Goal: Navigation & Orientation: Find specific page/section

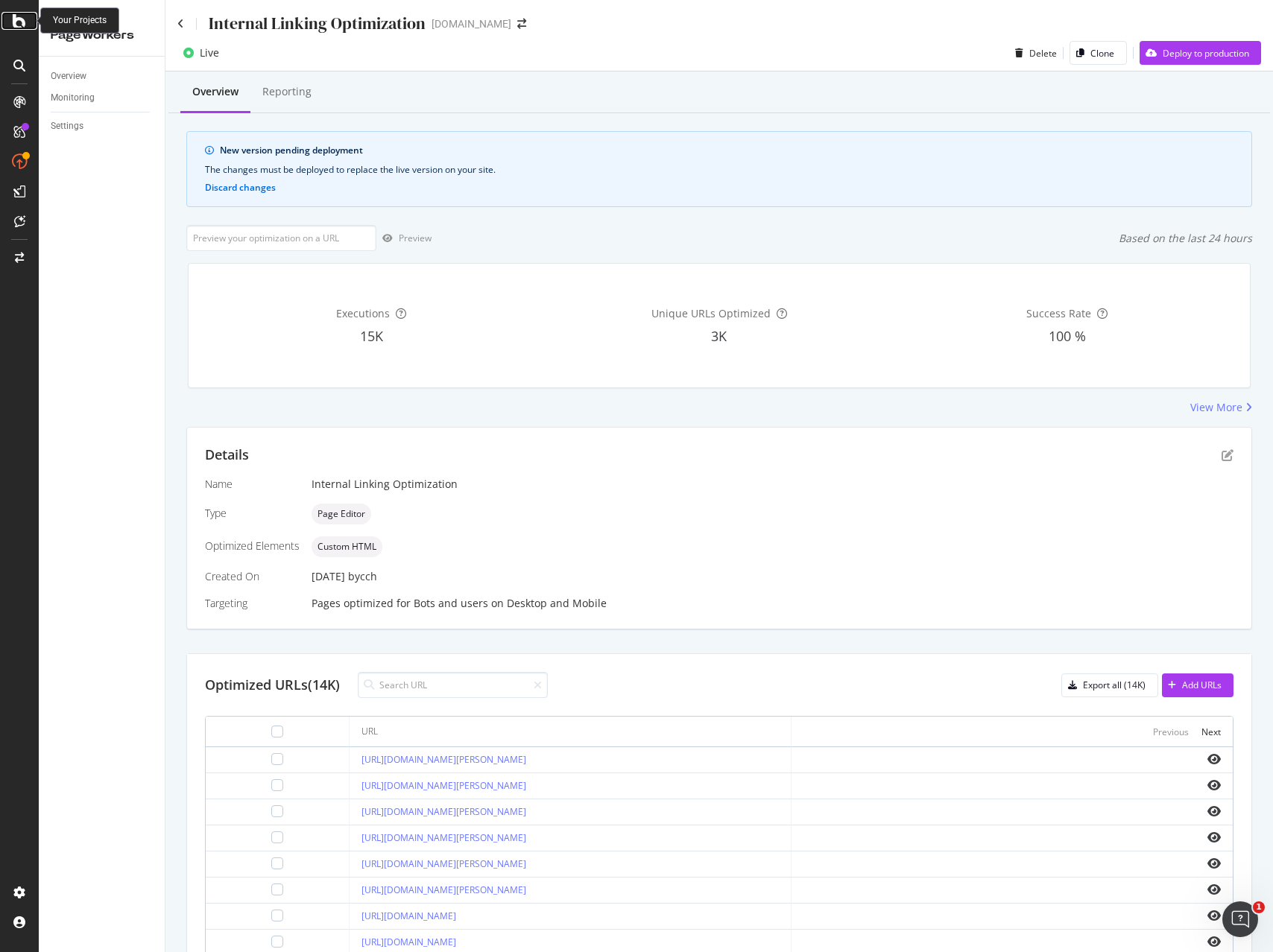
click at [16, 21] on icon at bounding box center [20, 21] width 14 height 18
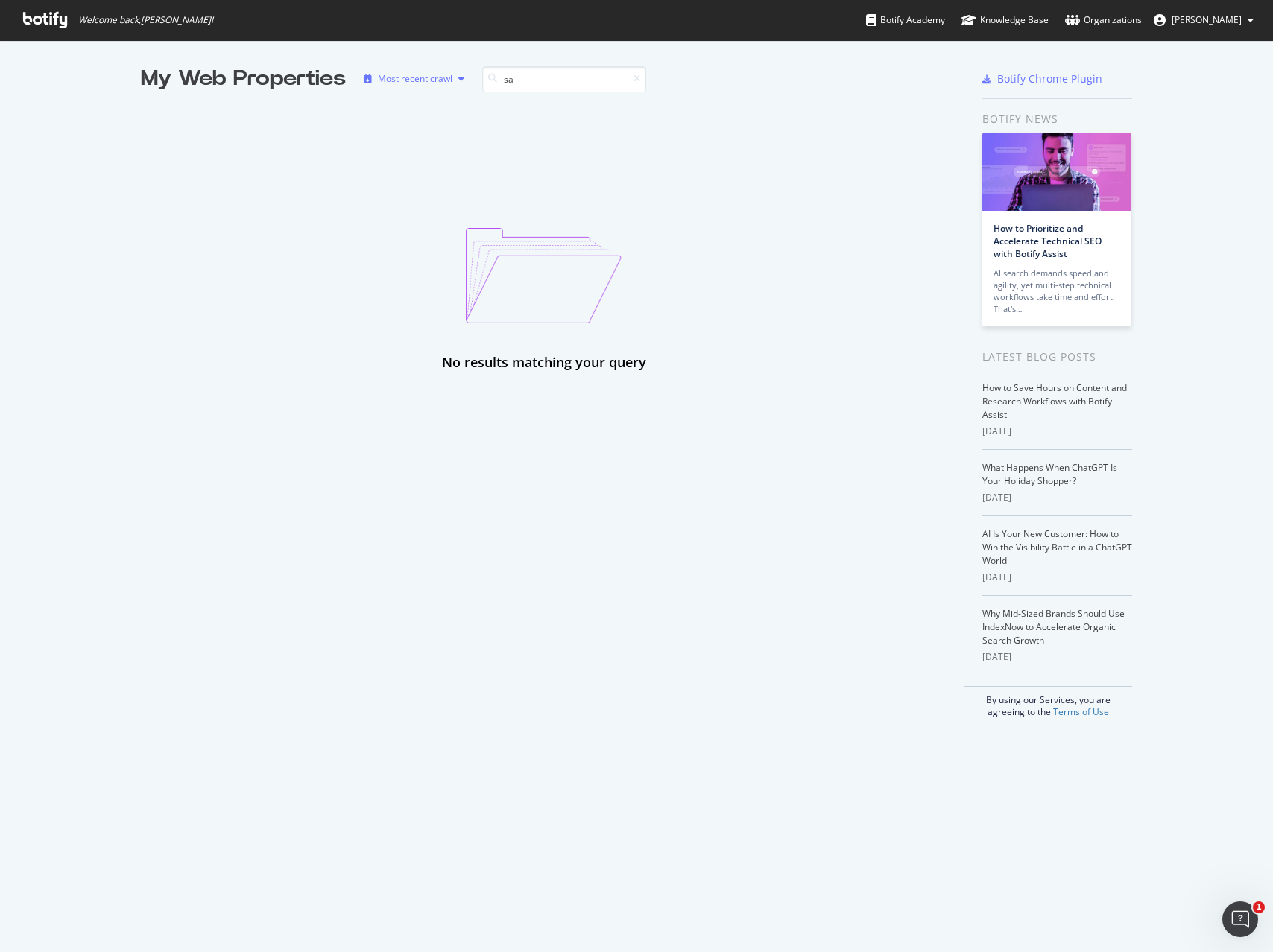
type input "s"
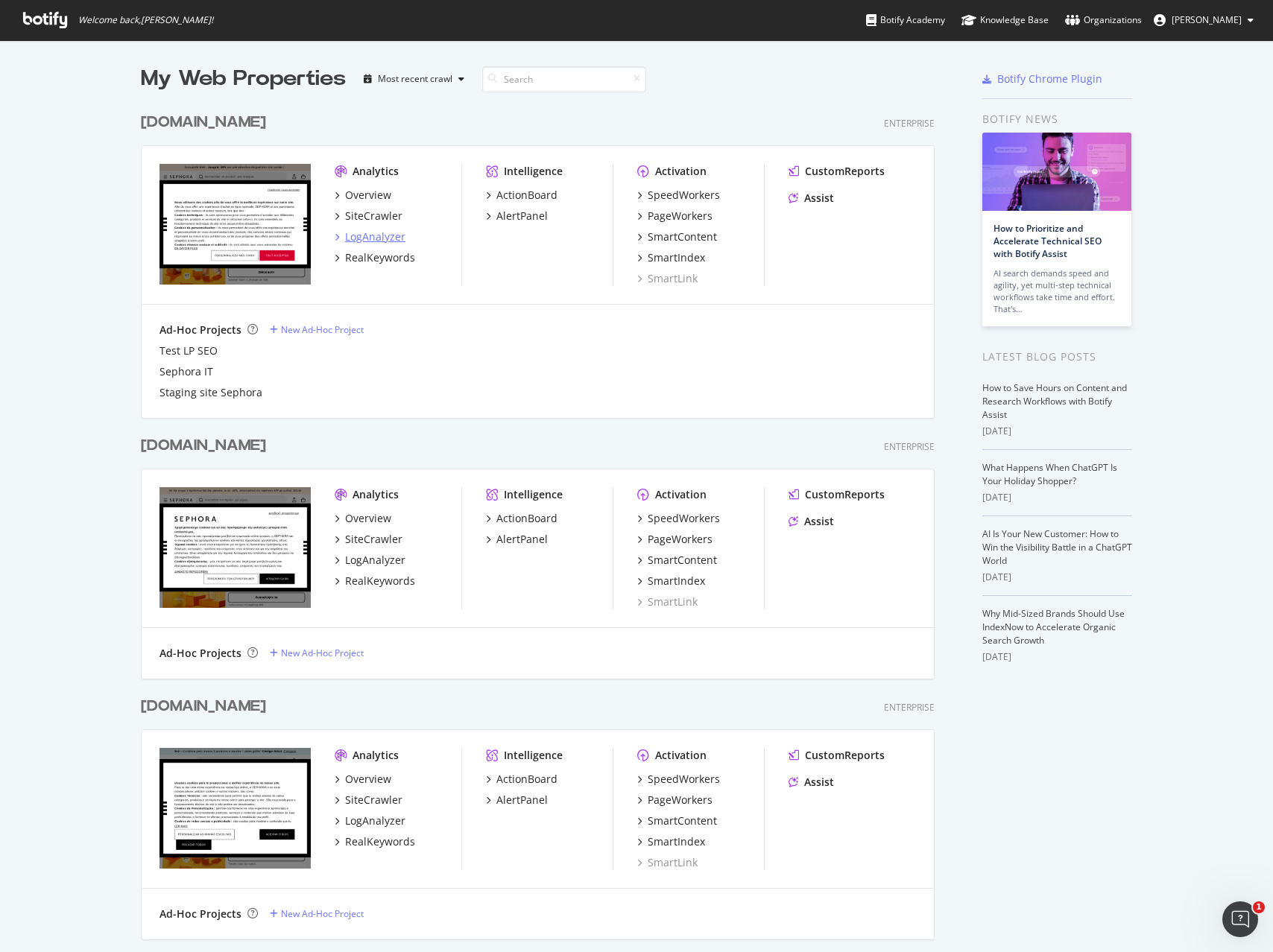
scroll to position [3848, 806]
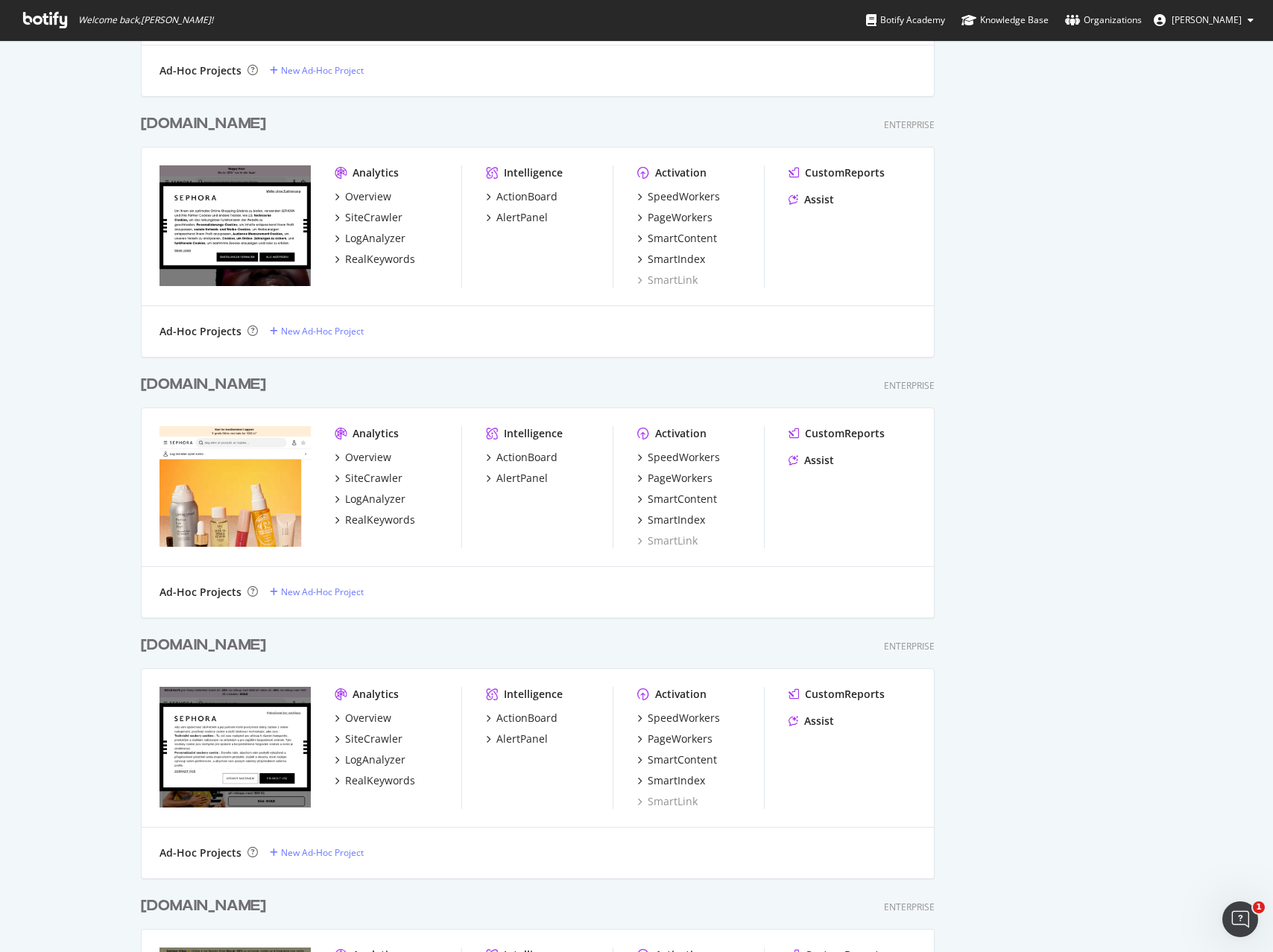
scroll to position [0, 0]
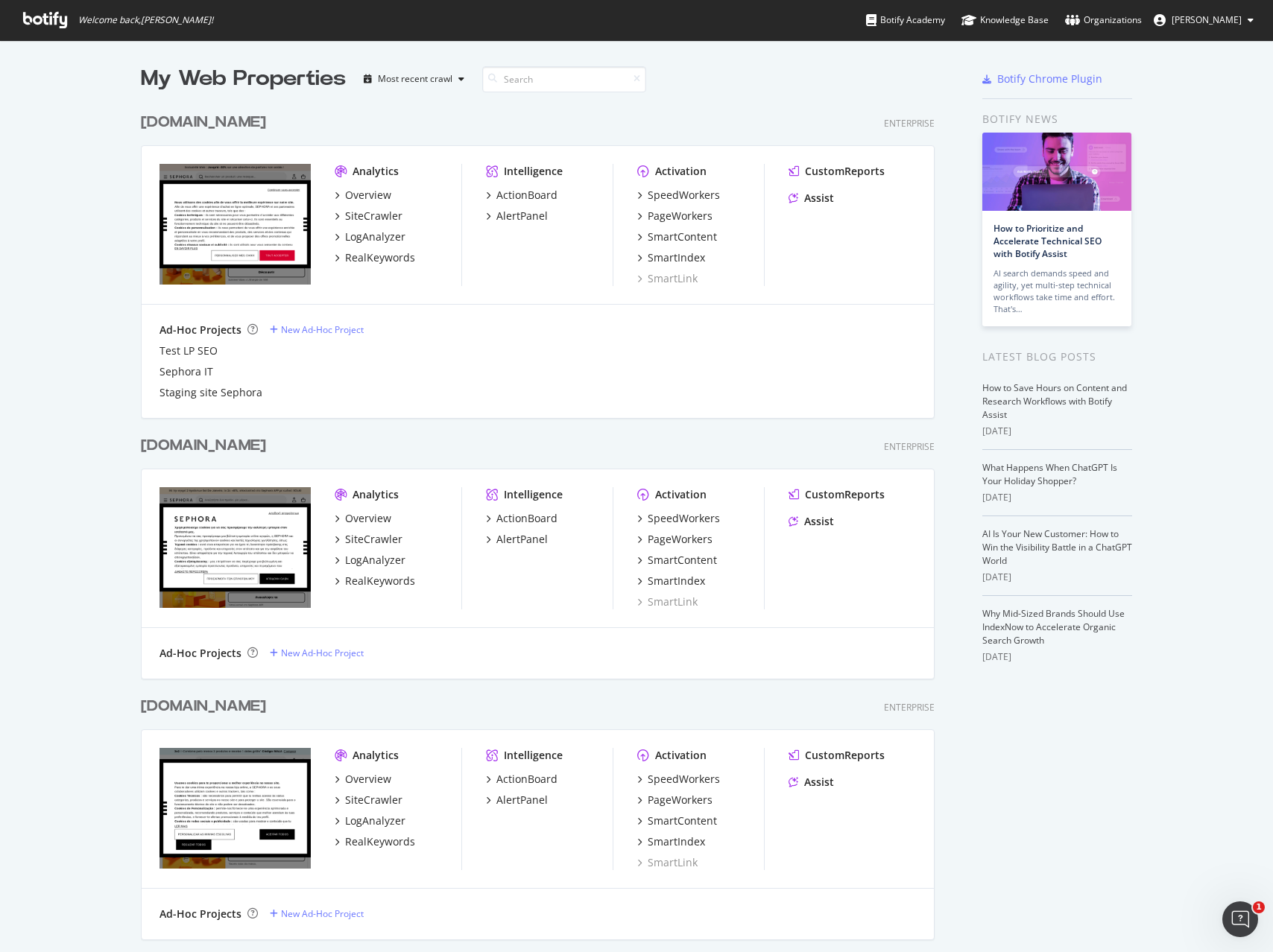
click at [914, 122] on div "Enterprise" at bounding box center [909, 123] width 51 height 13
click at [905, 125] on div "Enterprise" at bounding box center [909, 123] width 51 height 13
click at [442, 78] on div "Most recent crawl" at bounding box center [415, 79] width 75 height 9
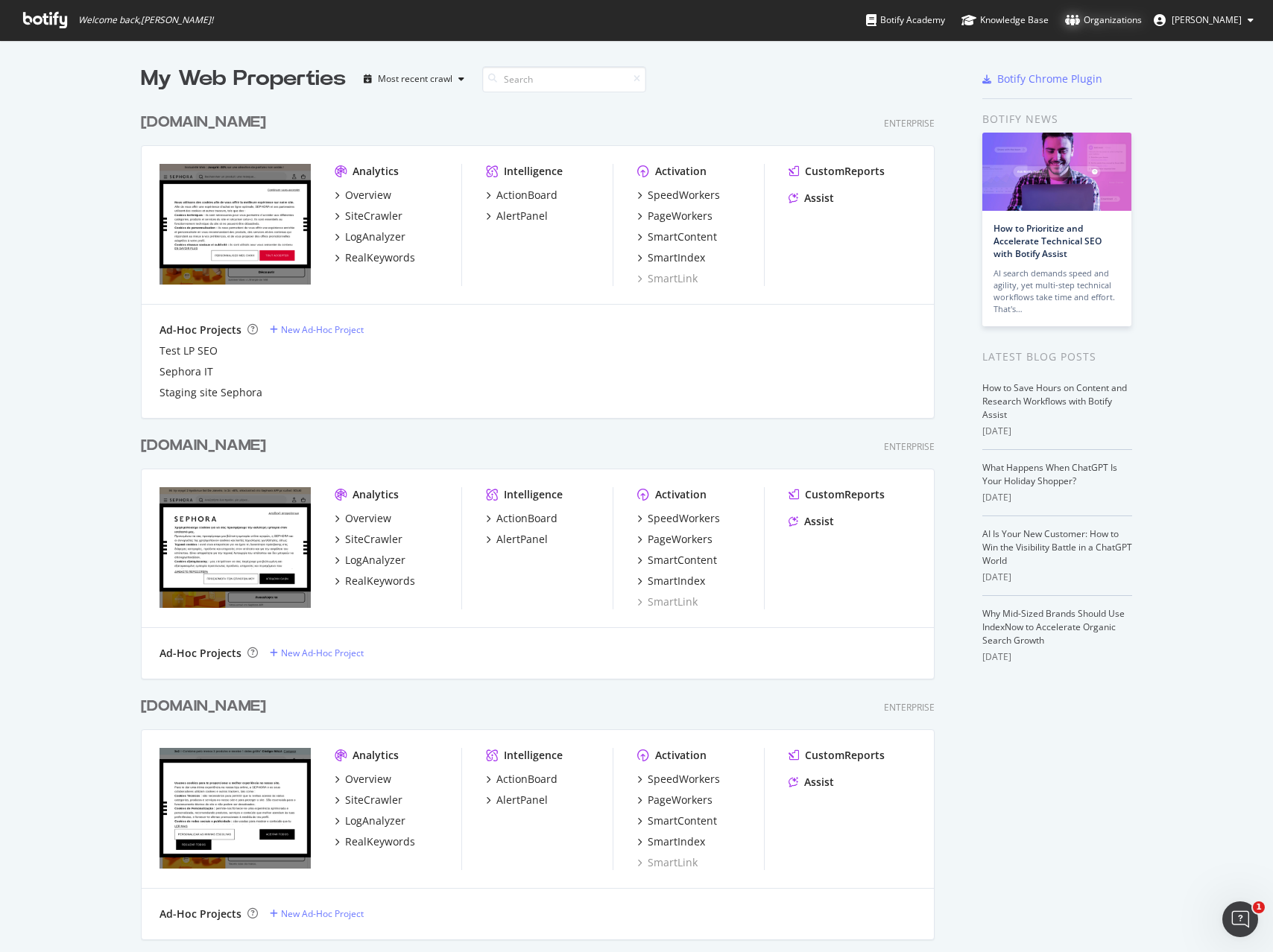
click at [1131, 18] on div "Organizations" at bounding box center [1103, 21] width 77 height 15
